Goal: Transaction & Acquisition: Purchase product/service

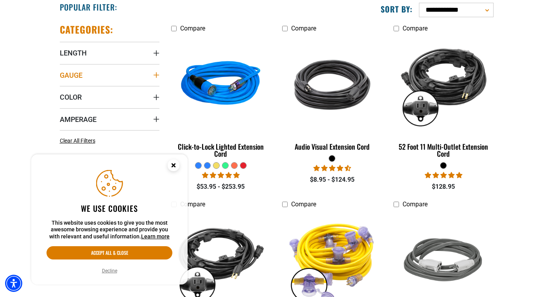
click at [155, 72] on icon "Gauge" at bounding box center [156, 75] width 6 height 6
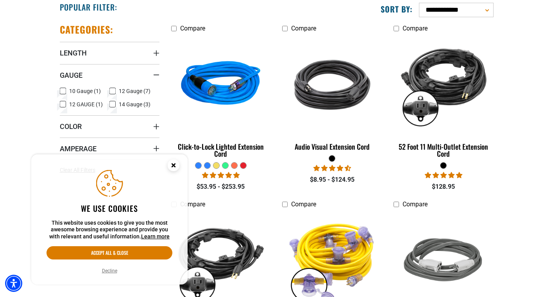
click at [75, 102] on span "12 GAUGE (1)" at bounding box center [86, 104] width 34 height 5
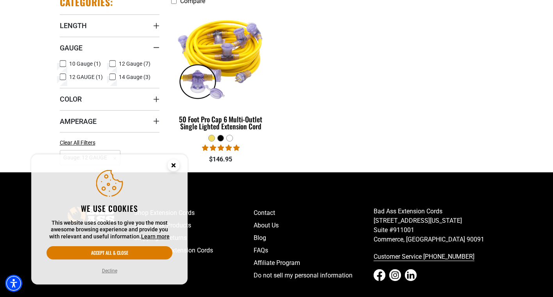
scroll to position [248, 0]
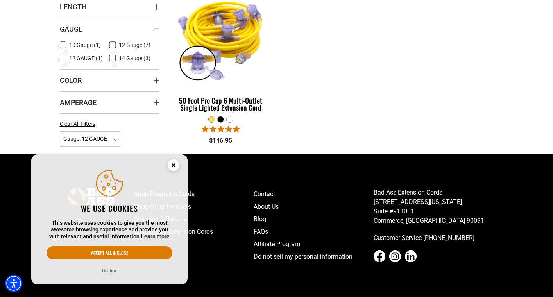
click at [170, 162] on circle "Close this option" at bounding box center [174, 166] width 12 height 12
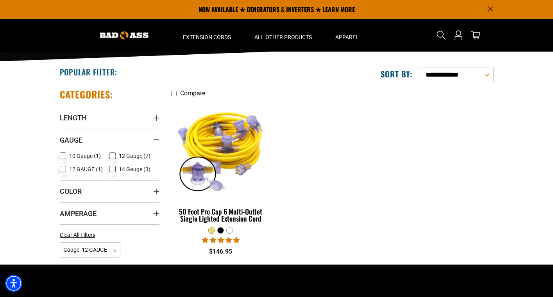
scroll to position [133, 0]
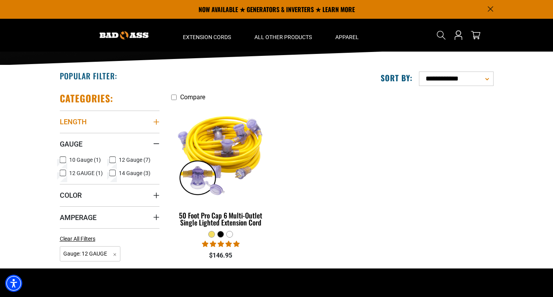
click at [155, 119] on icon "Length" at bounding box center [156, 122] width 6 height 6
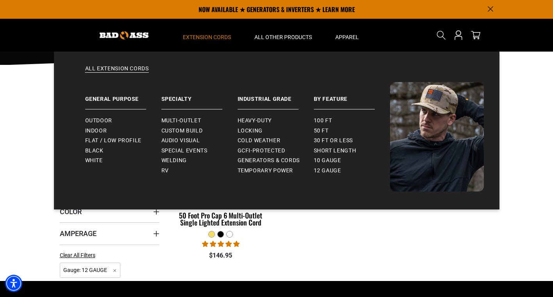
click at [215, 34] on span "Extension Cords" at bounding box center [207, 37] width 48 height 7
click at [102, 119] on span "Outdoor" at bounding box center [98, 120] width 27 height 7
